Goal: Navigation & Orientation: Understand site structure

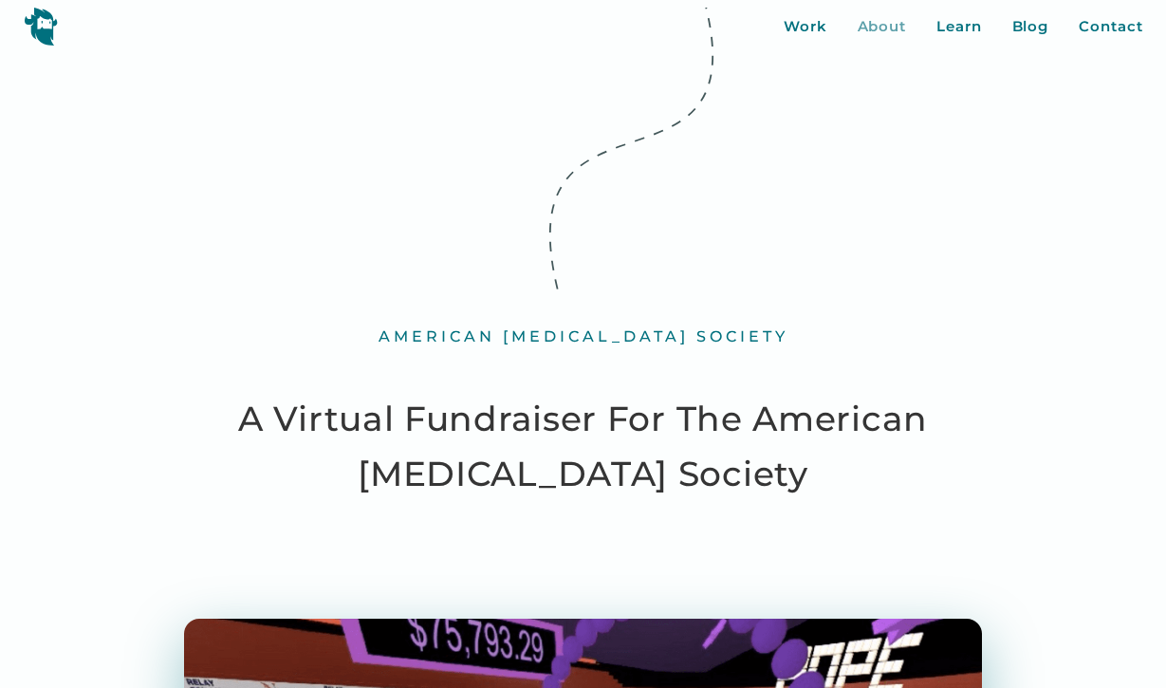
click at [875, 21] on div "About" at bounding box center [881, 27] width 49 height 22
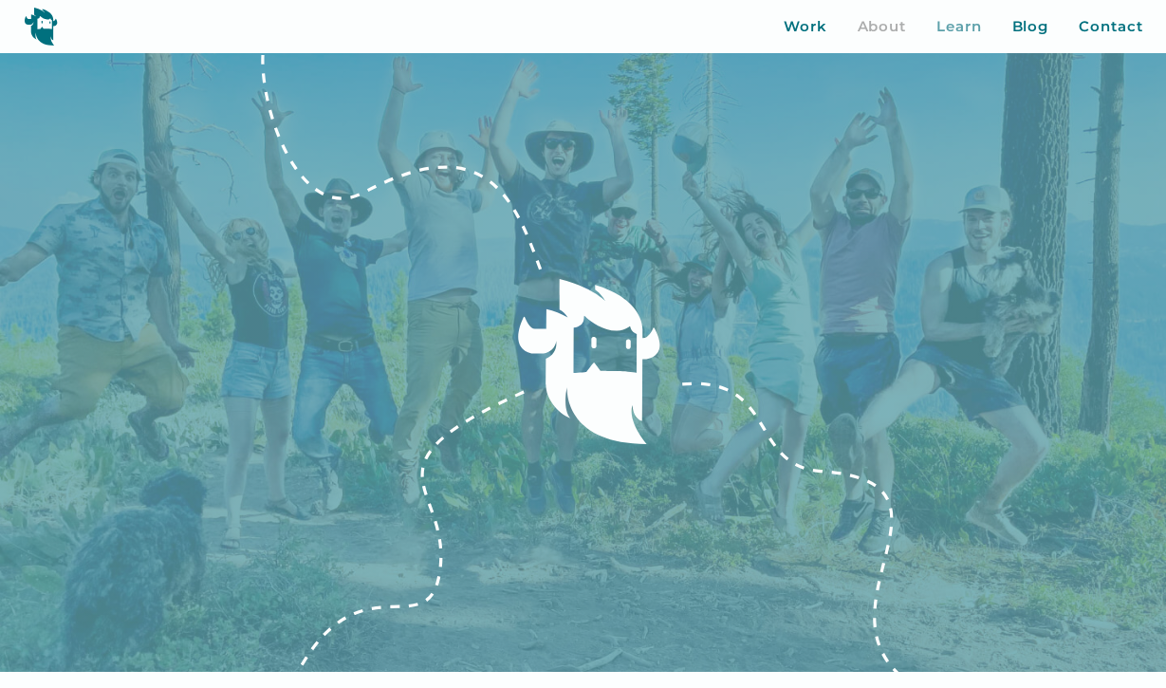
click at [952, 28] on div "Learn" at bounding box center [959, 27] width 46 height 22
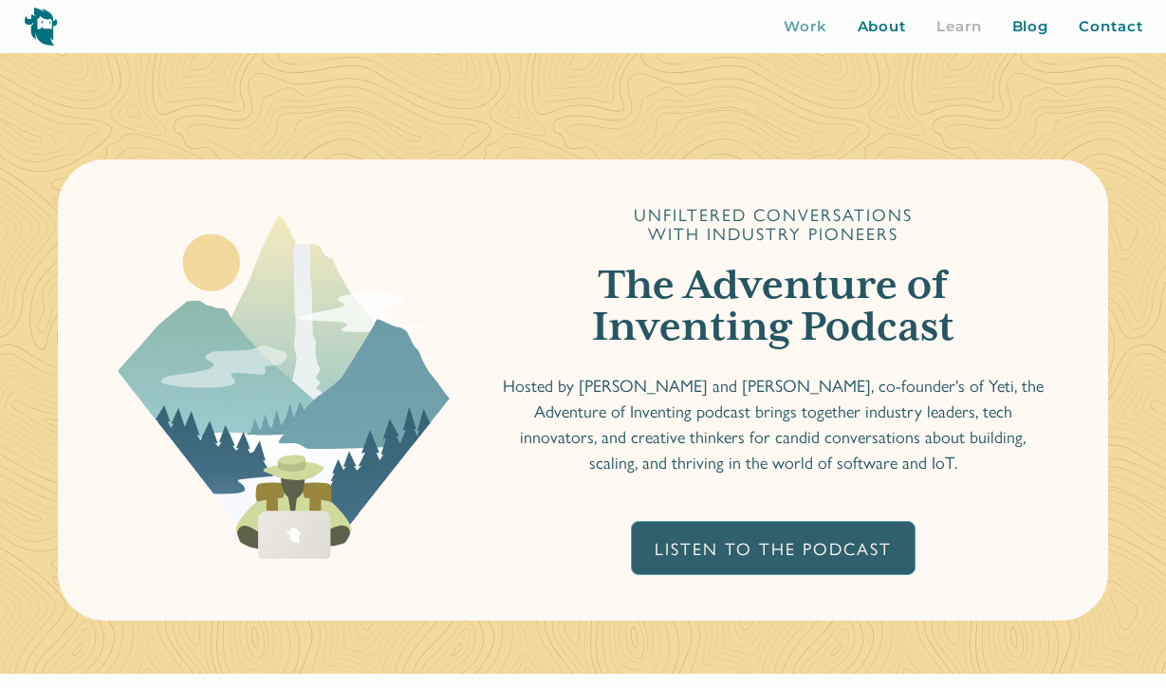
click at [811, 33] on div "Work" at bounding box center [805, 27] width 44 height 22
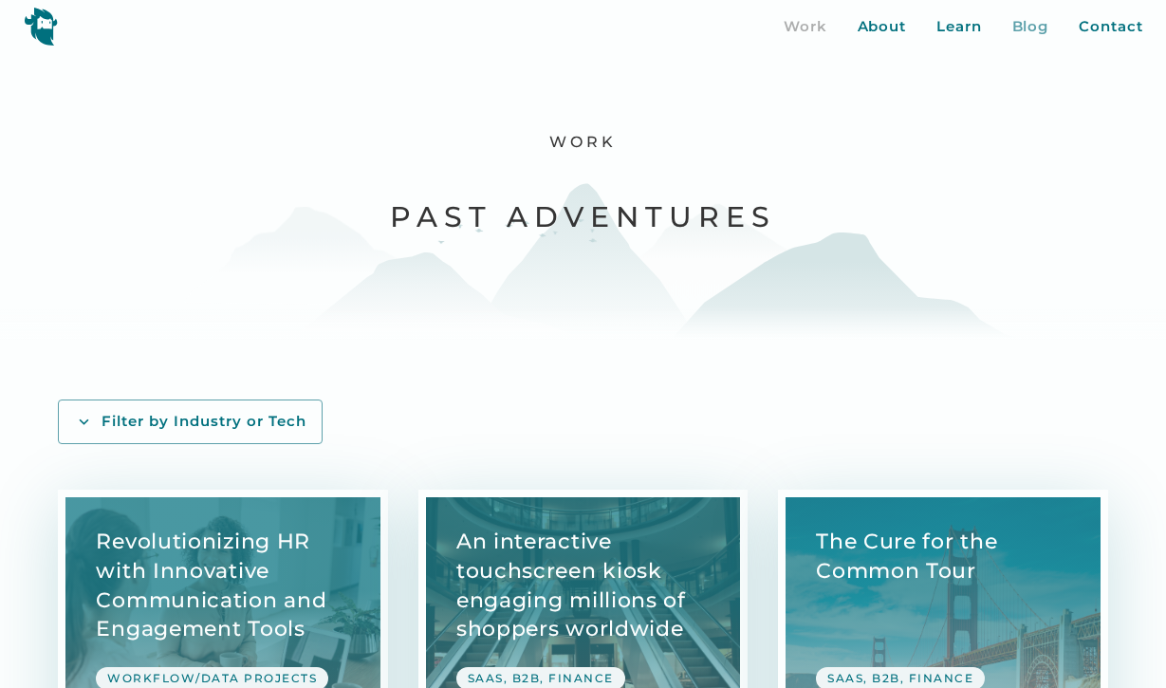
click at [1028, 26] on div "Blog" at bounding box center [1030, 27] width 37 height 22
